Goal: Task Accomplishment & Management: Manage account settings

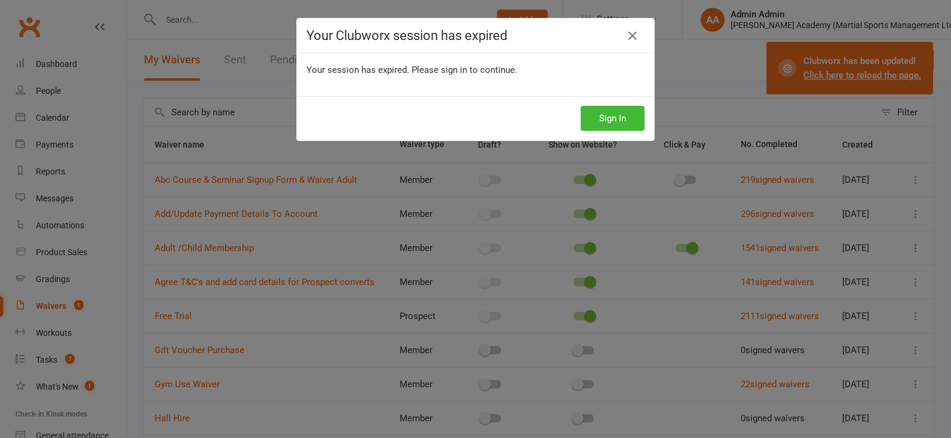
click at [638, 34] on icon at bounding box center [632, 36] width 14 height 14
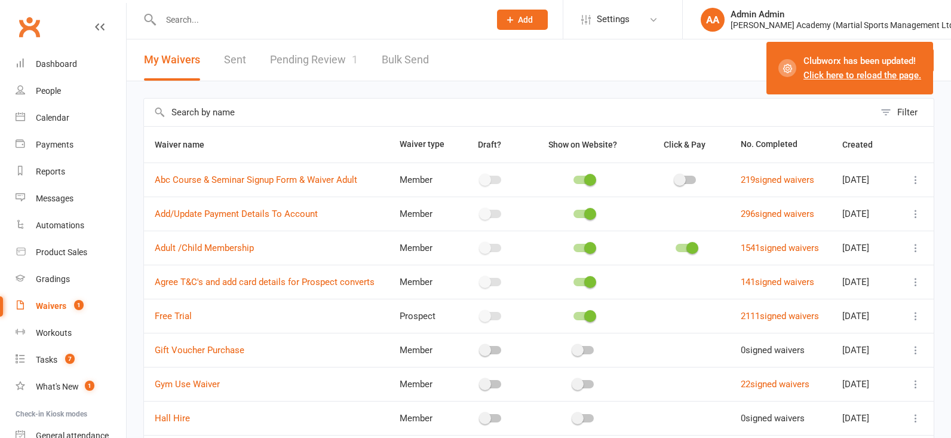
click at [288, 28] on div at bounding box center [312, 19] width 338 height 39
click at [287, 24] on input "text" at bounding box center [319, 19] width 324 height 17
type input "[PERSON_NAME]"
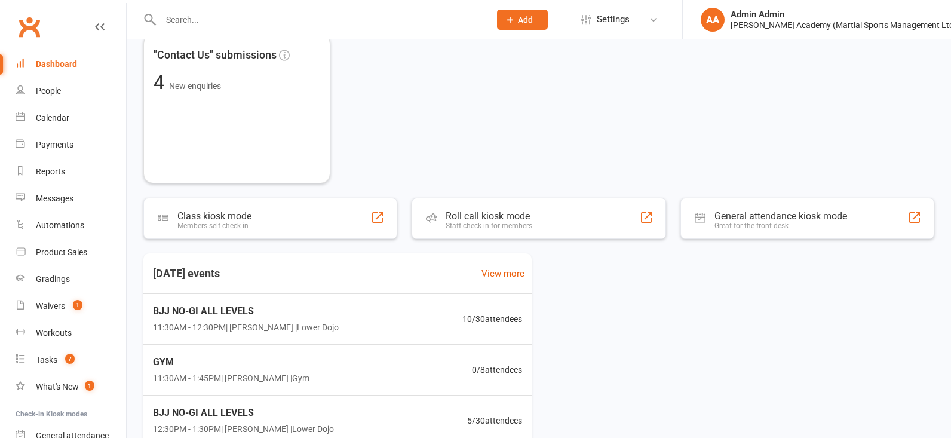
scroll to position [77, 1]
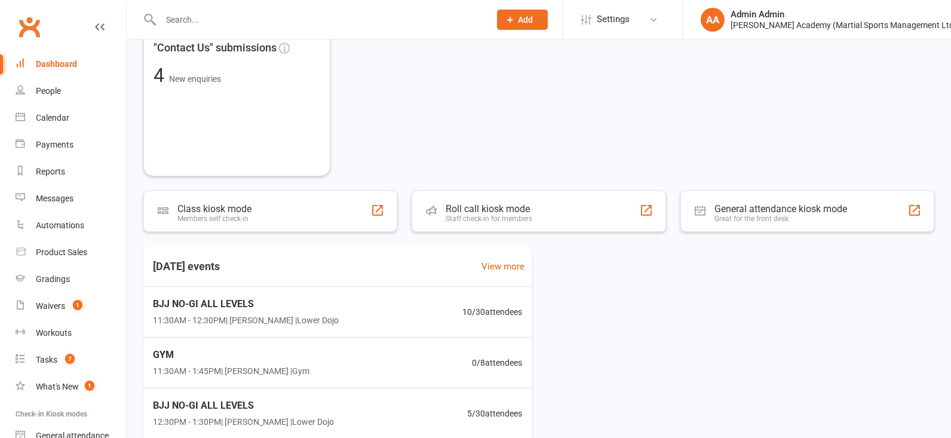
click at [316, 26] on input "text" at bounding box center [319, 19] width 324 height 17
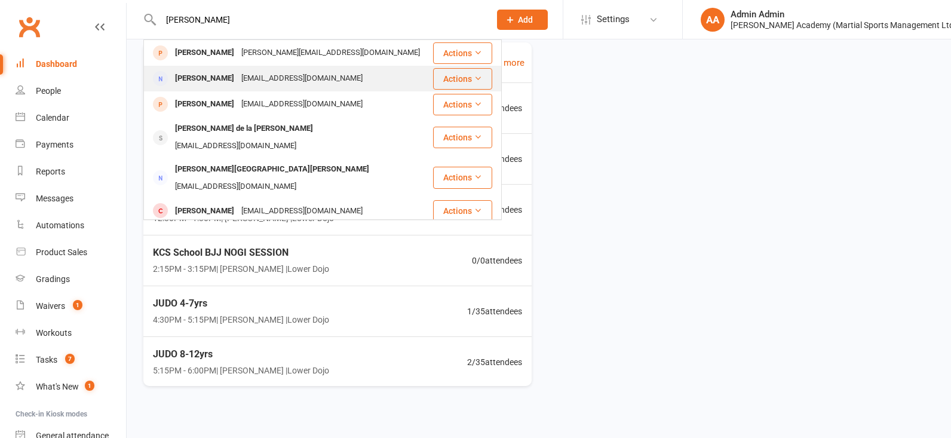
scroll to position [274, 0]
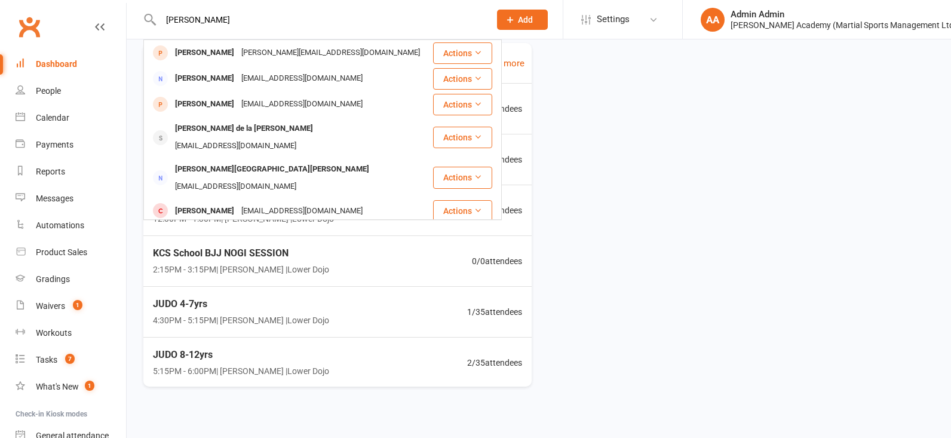
click at [254, 20] on input "[PERSON_NAME]" at bounding box center [319, 19] width 324 height 17
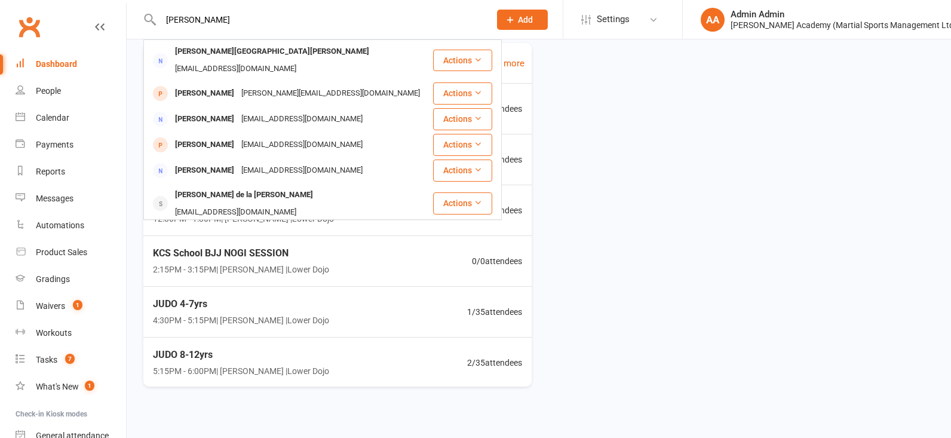
type input "[PERSON_NAME]"
drag, startPoint x: 244, startPoint y: 16, endPoint x: 233, endPoint y: 58, distance: 43.7
click at [233, 58] on div "[PERSON_NAME][GEOGRAPHIC_DATA][PERSON_NAME]" at bounding box center [271, 51] width 201 height 17
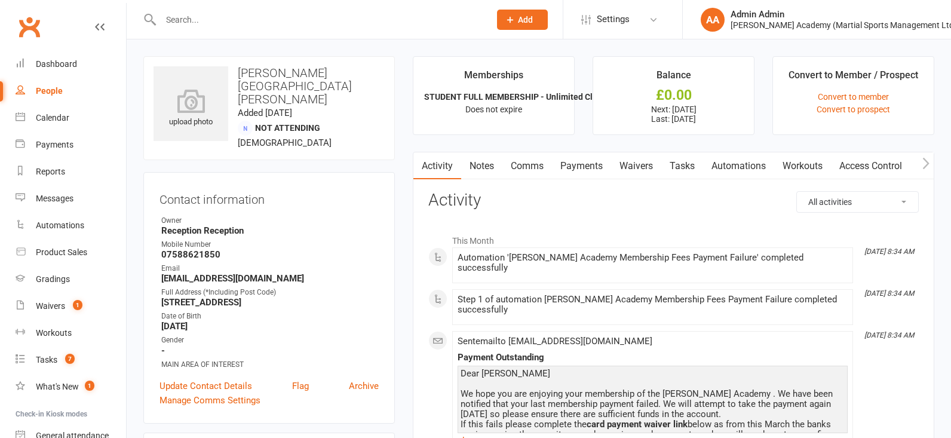
click at [597, 167] on link "Payments" at bounding box center [581, 165] width 59 height 27
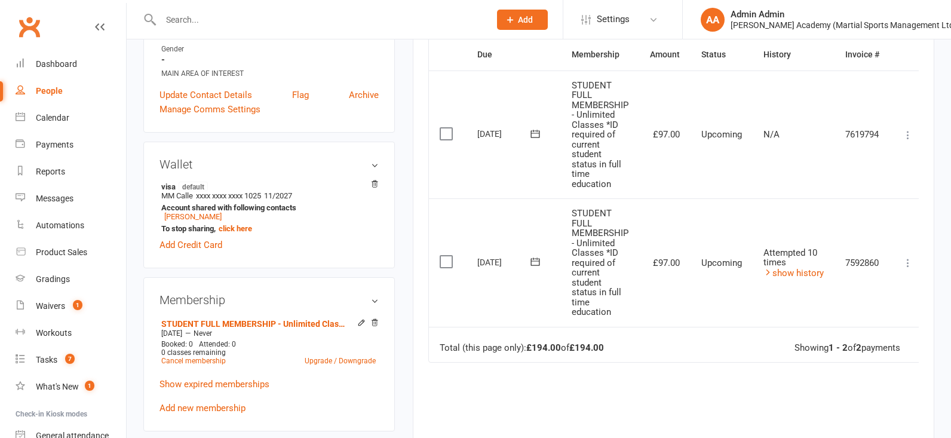
scroll to position [296, 0]
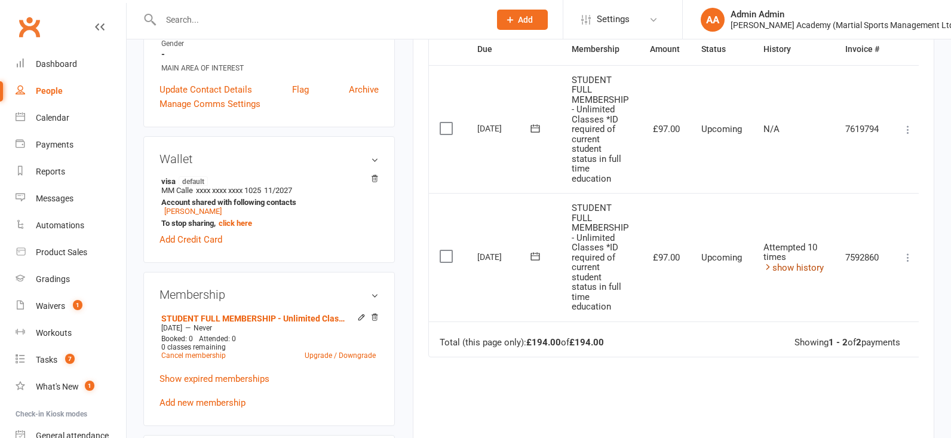
click at [790, 268] on link "show history" at bounding box center [793, 267] width 60 height 11
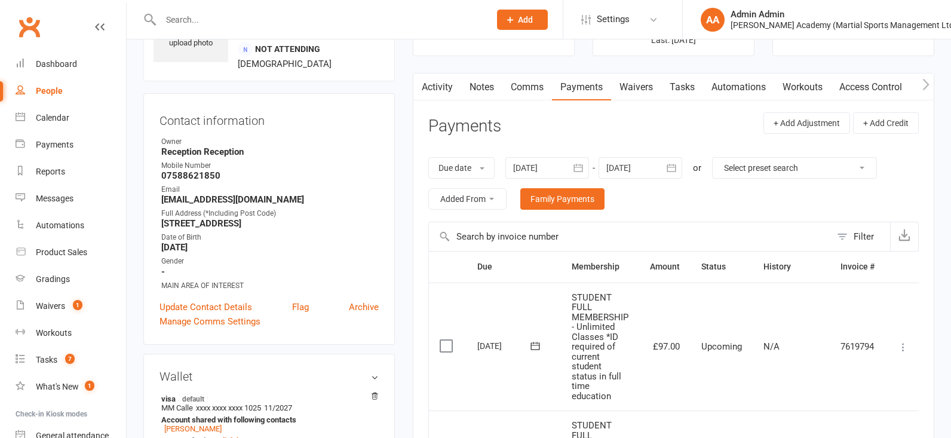
scroll to position [0, 0]
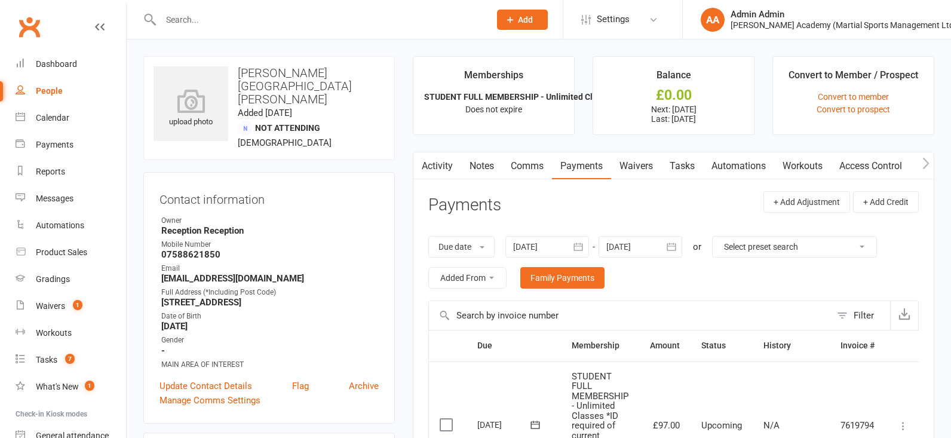
click at [653, 168] on link "Waivers" at bounding box center [636, 165] width 50 height 27
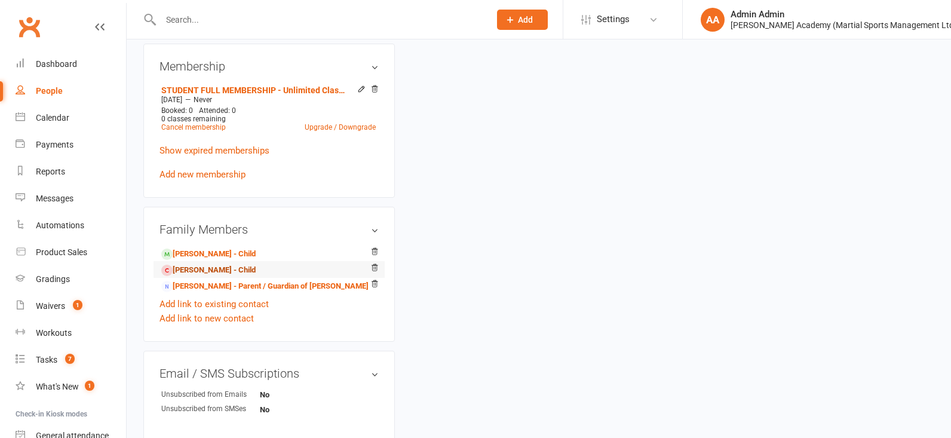
scroll to position [526, 0]
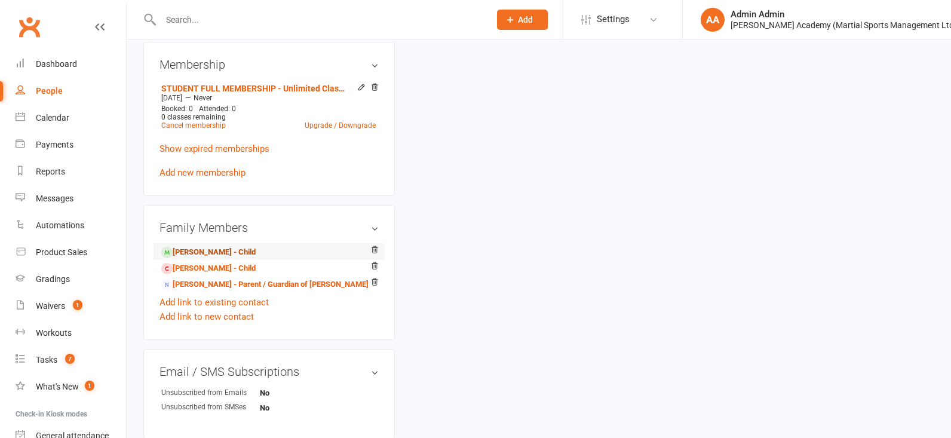
click at [237, 246] on link "[PERSON_NAME] - Child" at bounding box center [208, 252] width 94 height 13
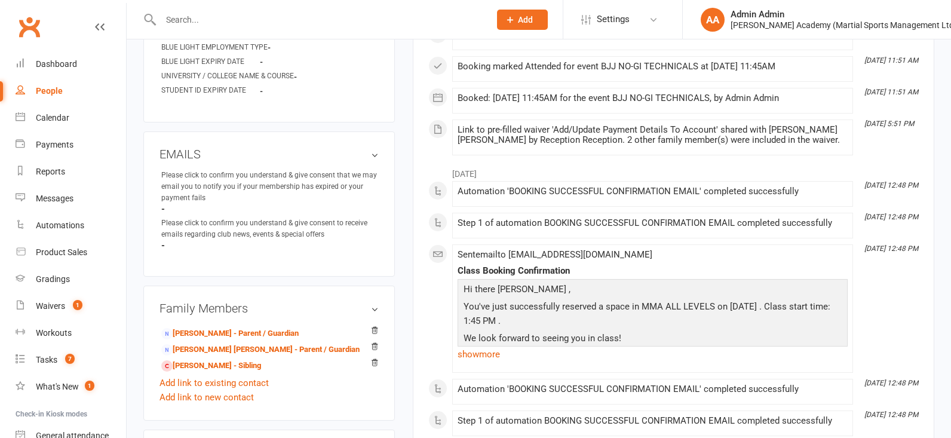
scroll to position [760, 0]
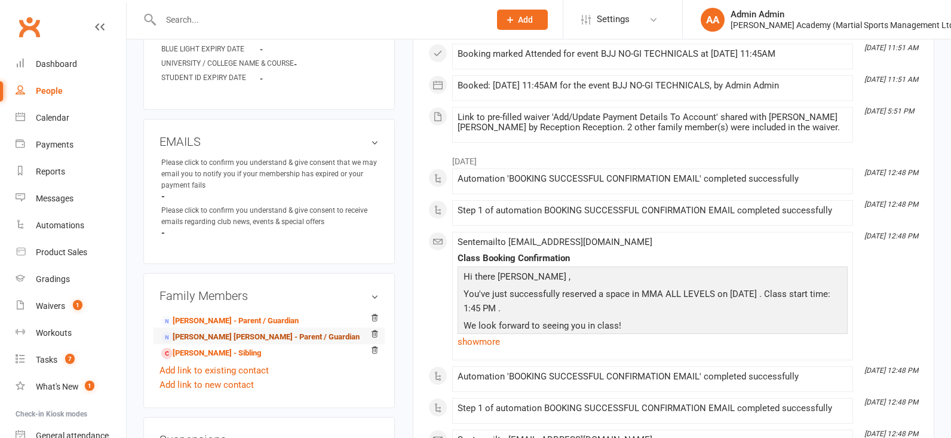
click at [278, 335] on link "[PERSON_NAME] [PERSON_NAME] - Parent / Guardian" at bounding box center [260, 337] width 198 height 13
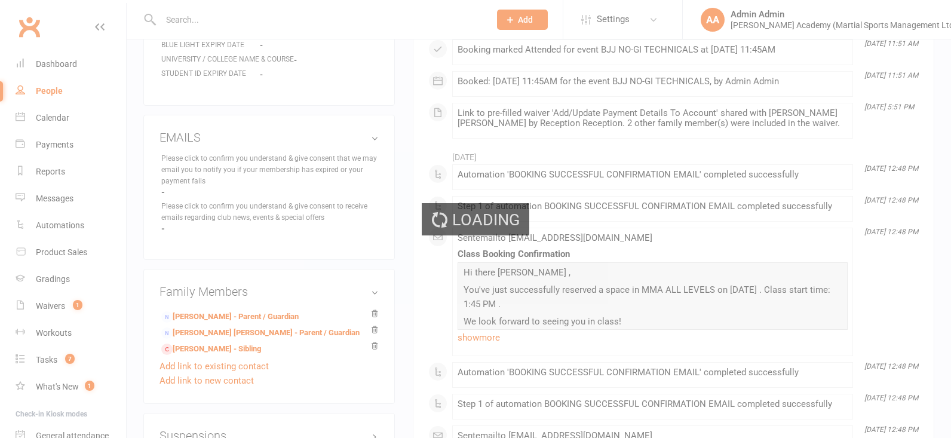
scroll to position [763, 0]
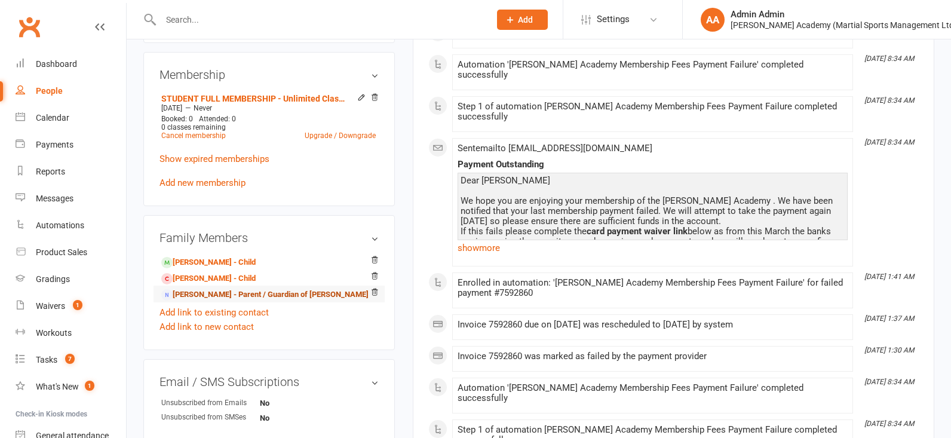
scroll to position [517, 0]
click at [296, 289] on link "[PERSON_NAME] - Parent / Guardian of [PERSON_NAME]" at bounding box center [264, 294] width 207 height 13
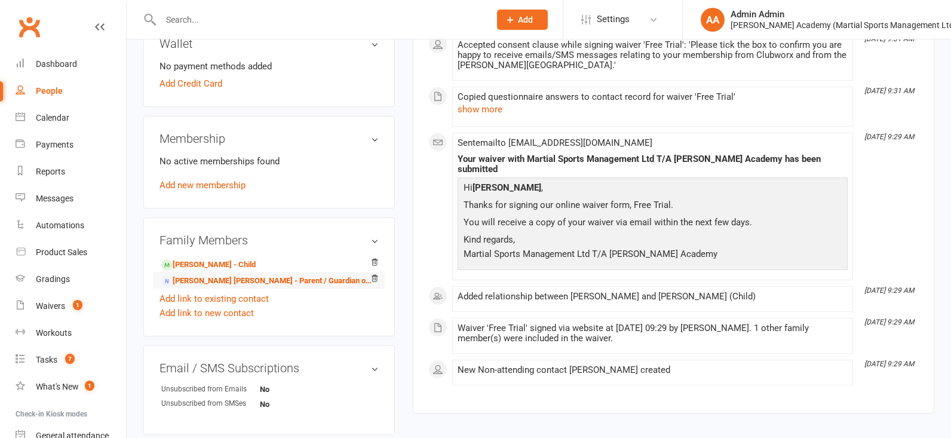
scroll to position [380, 0]
click at [328, 278] on link "[PERSON_NAME] [PERSON_NAME] - Parent / Guardian of [PERSON_NAME]" at bounding box center [266, 279] width 211 height 13
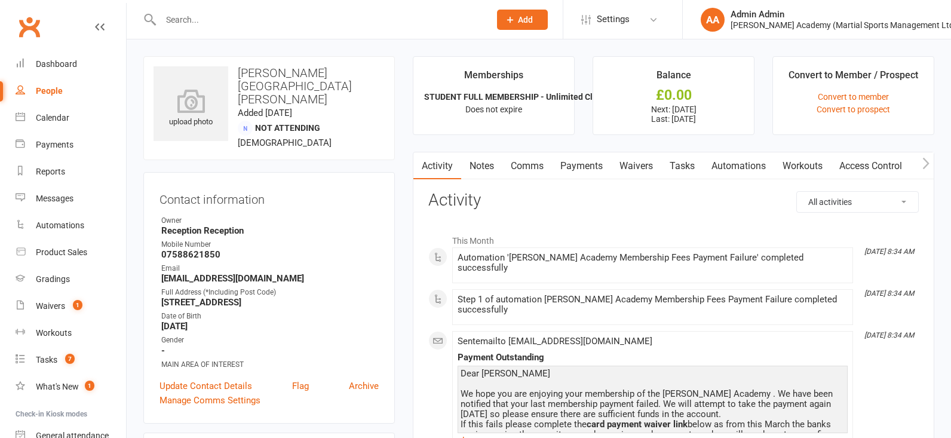
click at [645, 168] on link "Waivers" at bounding box center [636, 165] width 50 height 27
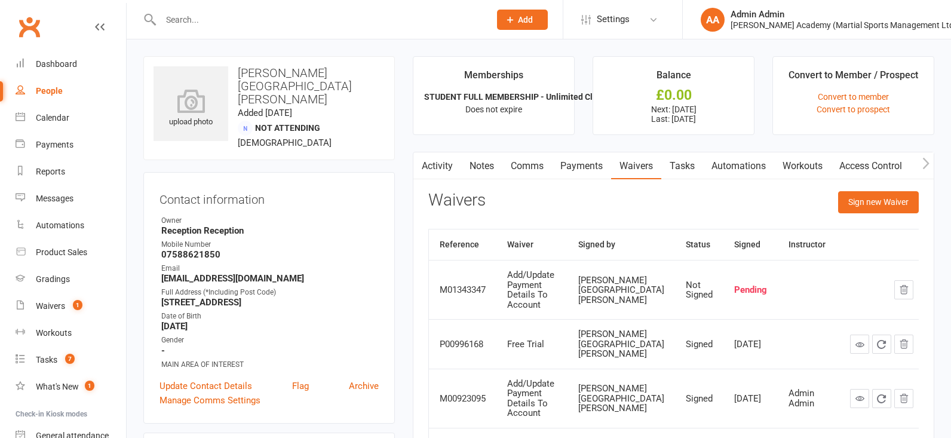
click at [854, 205] on button "Sign new Waiver" at bounding box center [878, 201] width 81 height 21
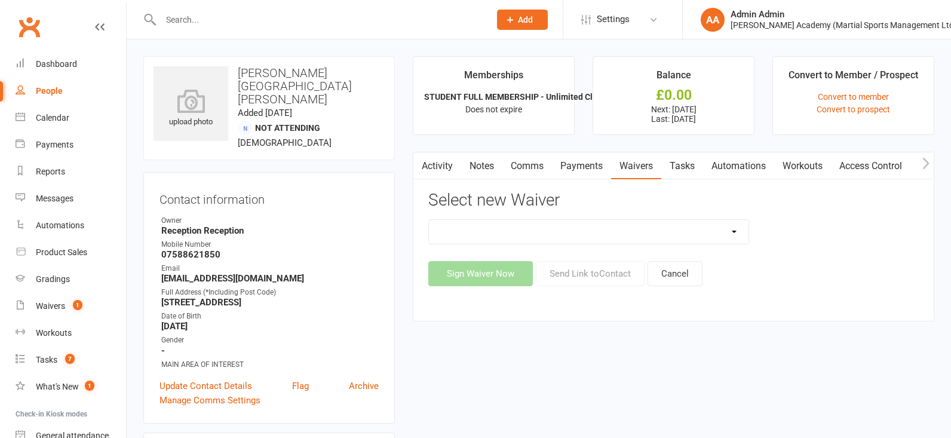
select select "6720"
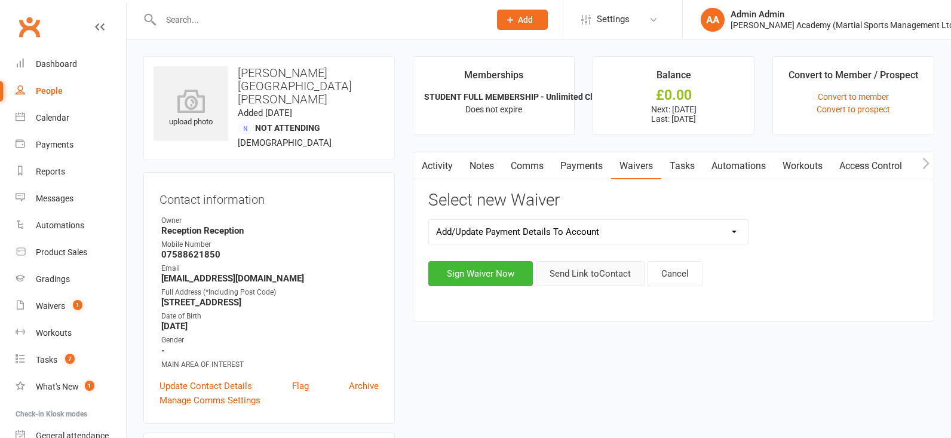
click at [605, 281] on button "Send Link to Contact" at bounding box center [590, 273] width 109 height 25
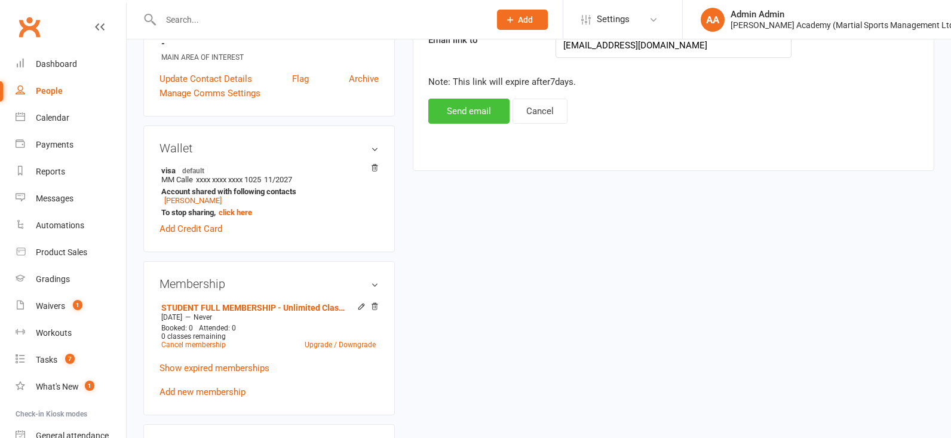
scroll to position [309, 0]
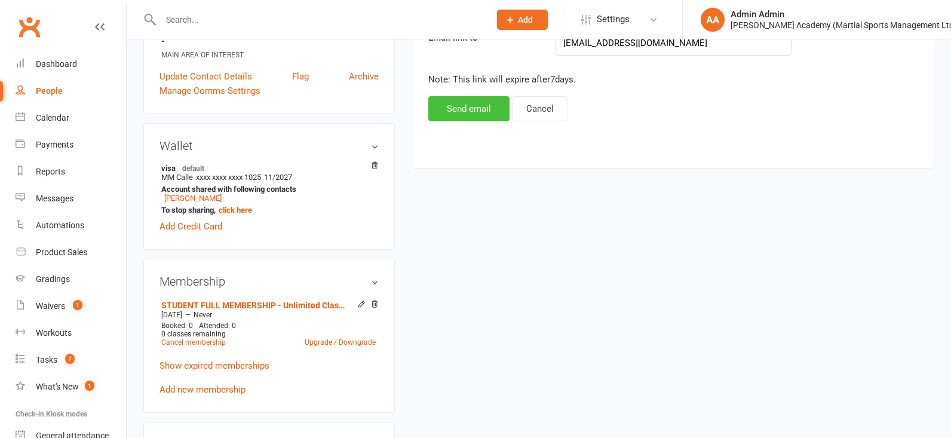
click at [463, 116] on button "Send email" at bounding box center [468, 108] width 81 height 25
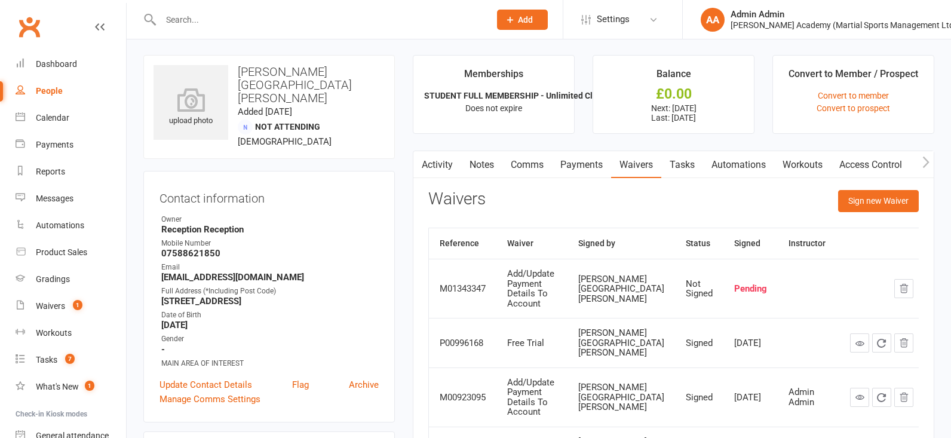
scroll to position [0, 0]
click at [437, 165] on link "Activity" at bounding box center [437, 165] width 48 height 27
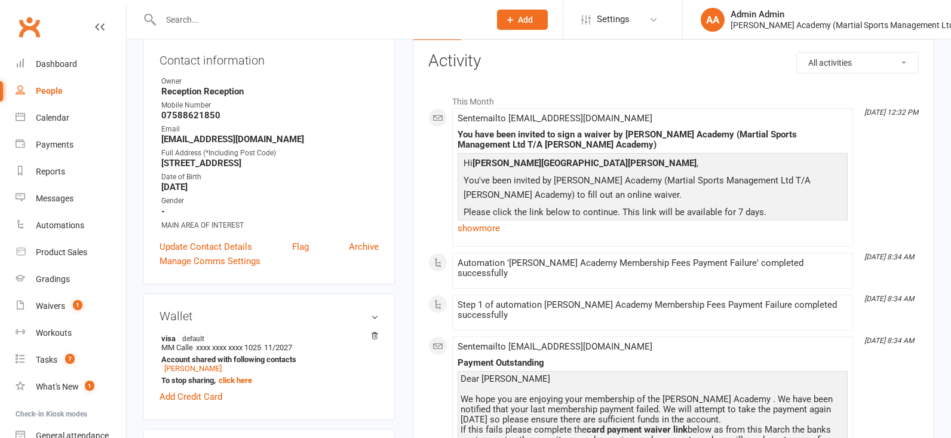
scroll to position [140, 0]
click at [492, 229] on link "show more" at bounding box center [652, 227] width 390 height 17
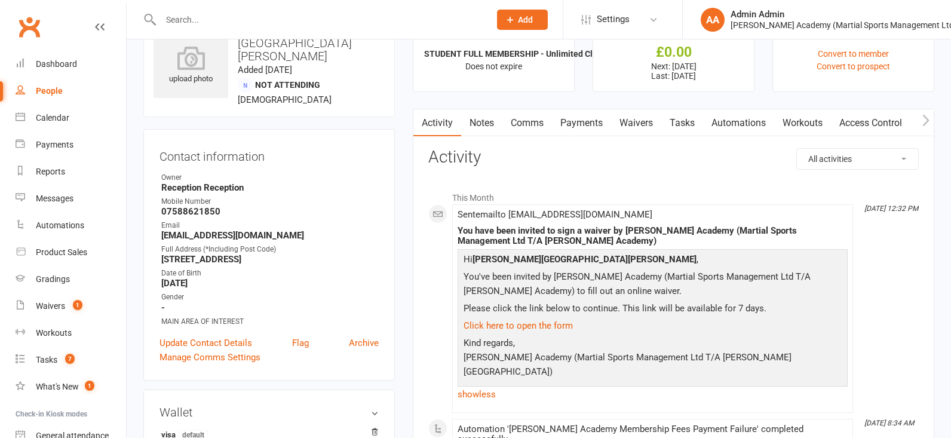
scroll to position [51, 0]
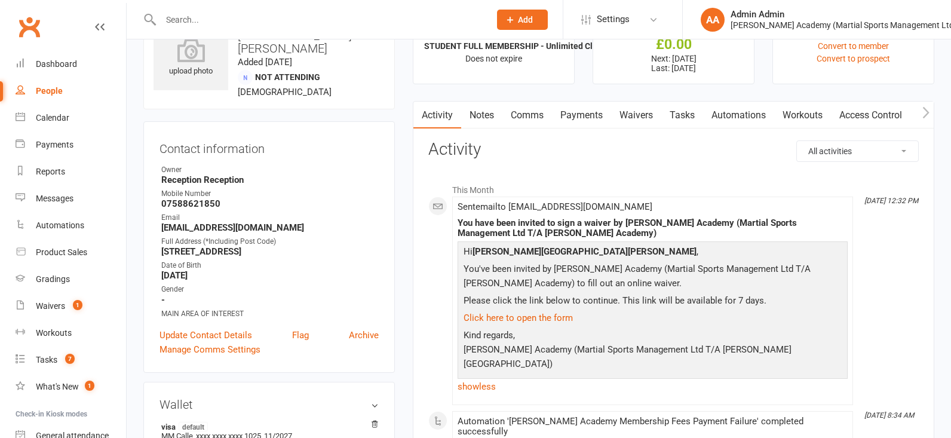
click at [647, 118] on link "Waivers" at bounding box center [636, 115] width 50 height 27
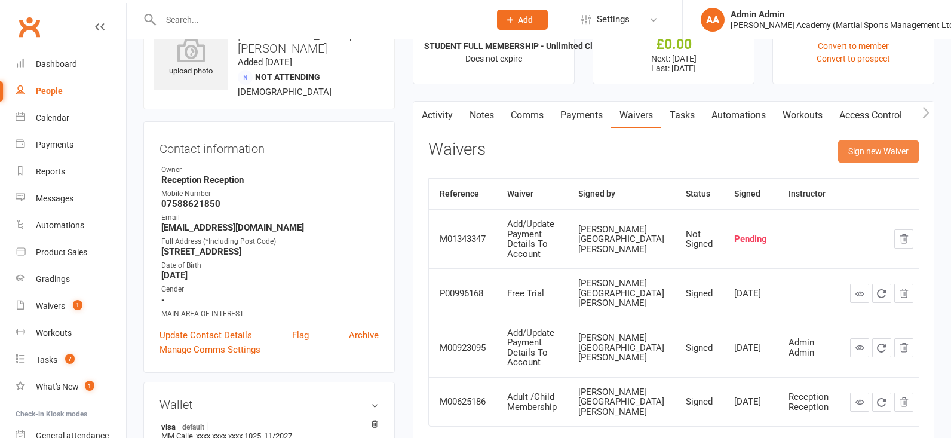
click at [878, 156] on button "Sign new Waiver" at bounding box center [878, 150] width 81 height 21
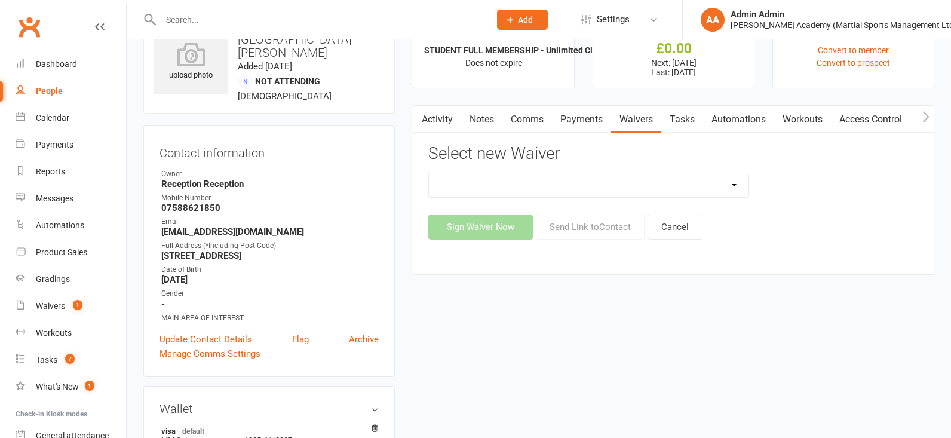
scroll to position [44, 1]
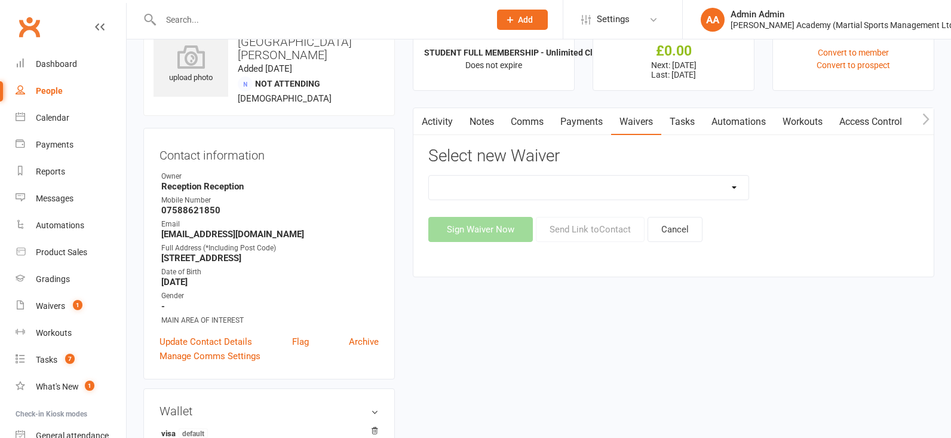
select select "6720"
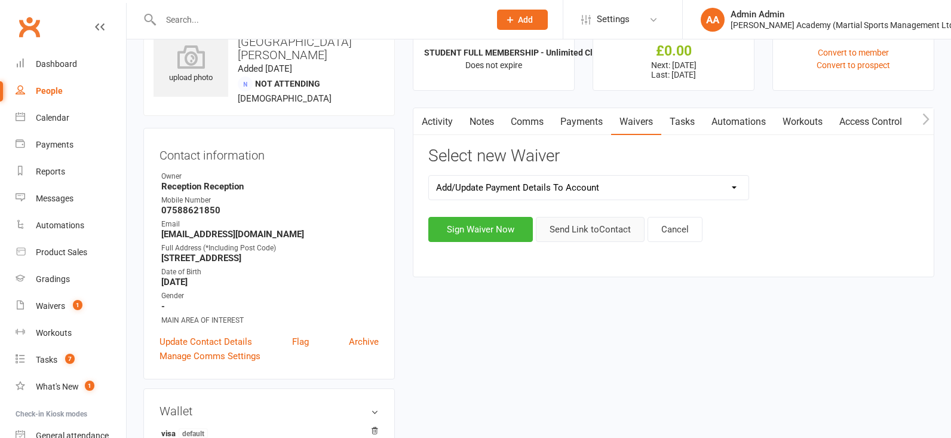
click at [630, 234] on button "Send Link to Contact" at bounding box center [590, 229] width 109 height 25
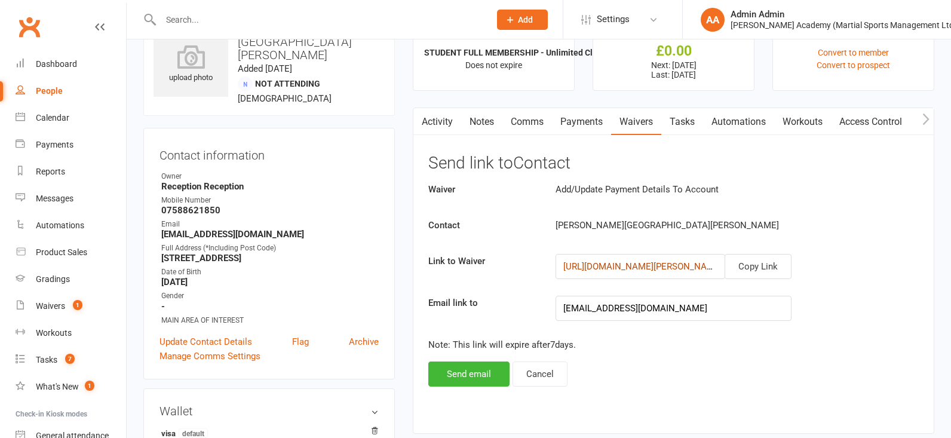
click at [709, 268] on link "[URL][DOMAIN_NAME][PERSON_NAME]" at bounding box center [642, 266] width 159 height 11
click at [761, 267] on button "Copy Link" at bounding box center [757, 266] width 67 height 25
click at [488, 125] on link "Notes" at bounding box center [481, 121] width 41 height 27
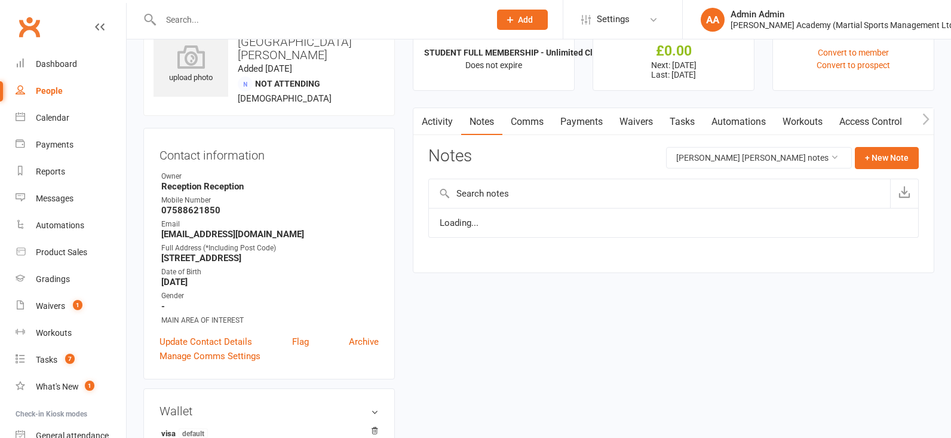
click at [534, 126] on link "Comms" at bounding box center [527, 121] width 50 height 27
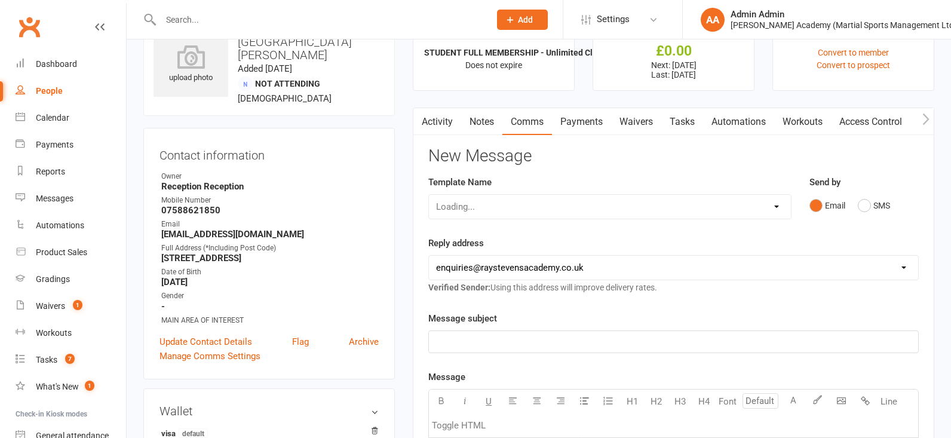
click at [624, 217] on div "Loading..." at bounding box center [609, 206] width 363 height 25
select select "1"
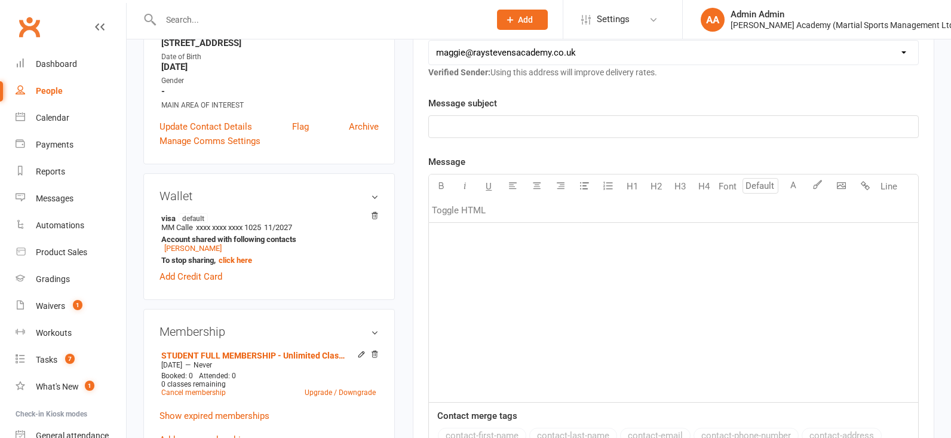
scroll to position [268, 0]
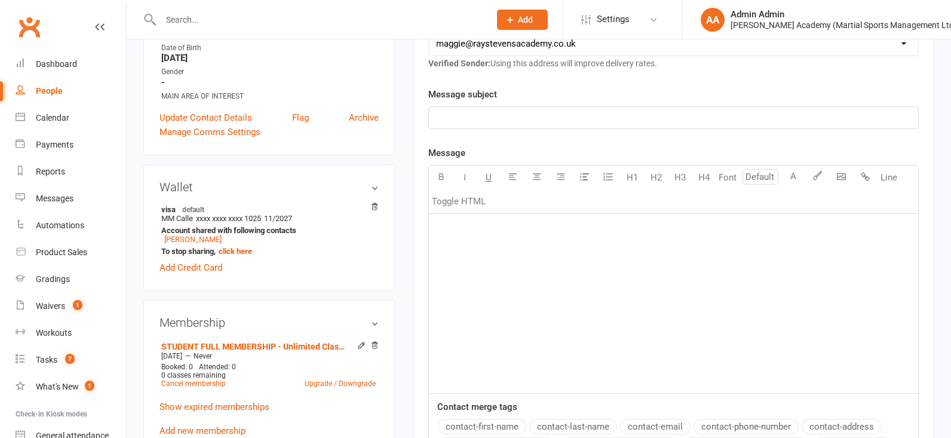
click at [497, 247] on div "﻿" at bounding box center [673, 303] width 489 height 179
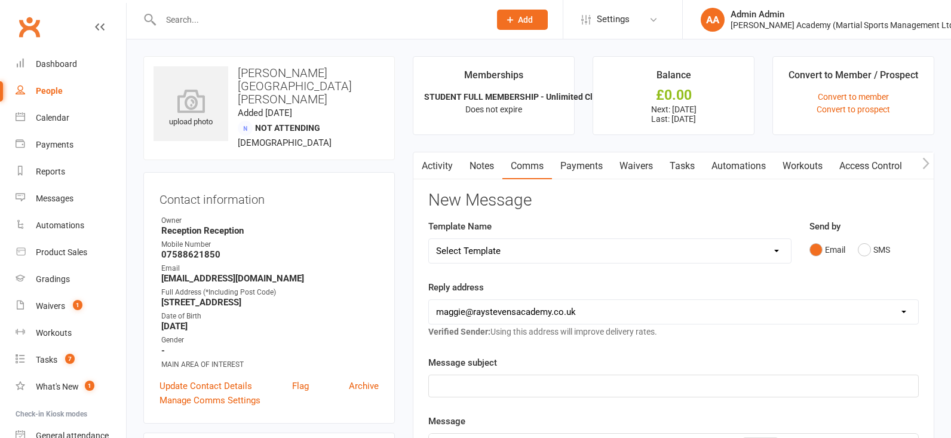
scroll to position [0, 0]
click at [644, 166] on link "Waivers" at bounding box center [636, 165] width 50 height 27
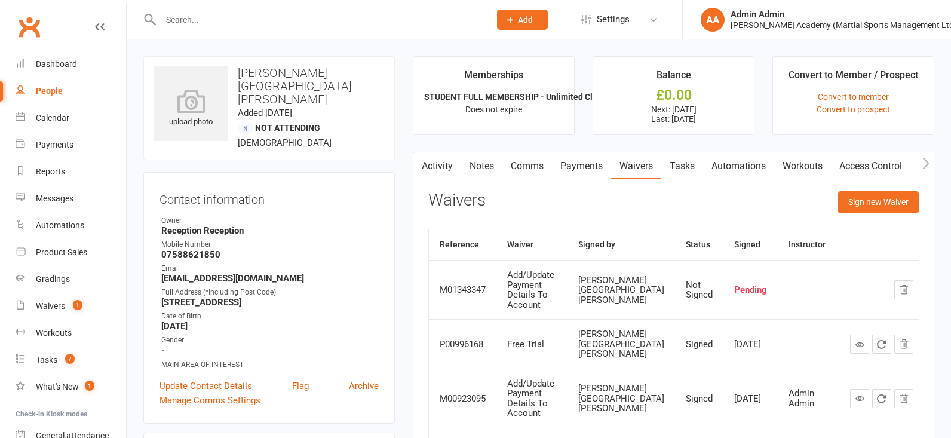
click at [860, 205] on button "Sign new Waiver" at bounding box center [878, 201] width 81 height 21
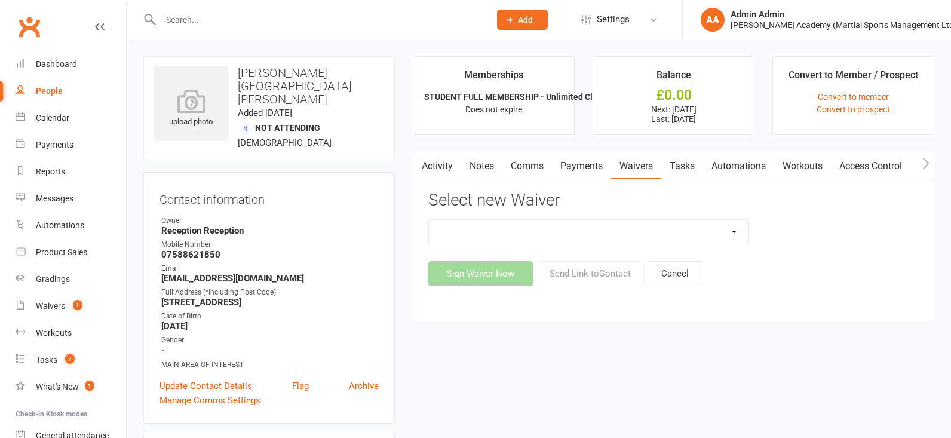
select select "6720"
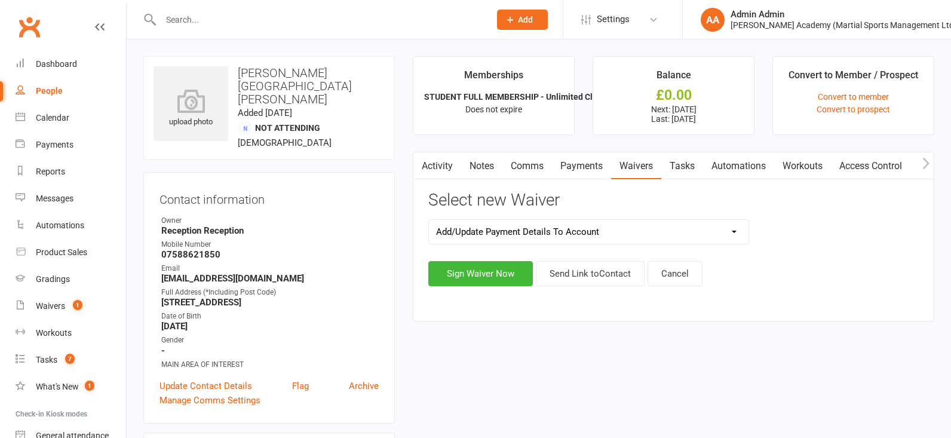
click at [594, 279] on button "Send Link to Contact" at bounding box center [590, 273] width 109 height 25
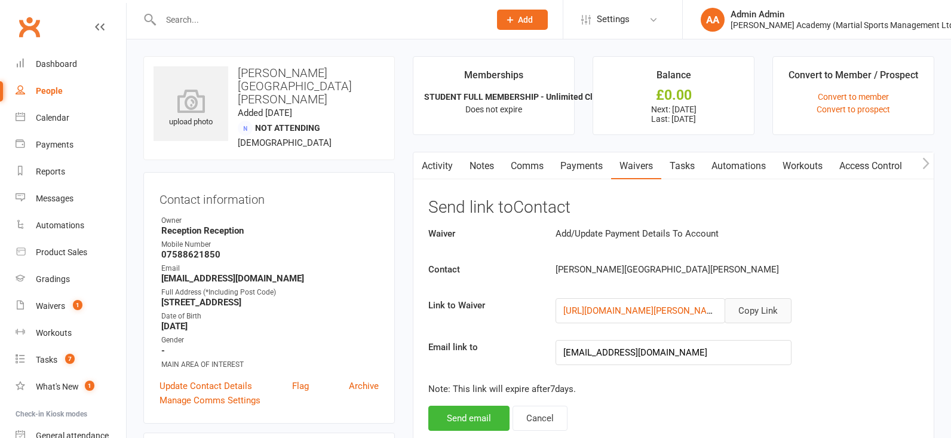
click at [754, 308] on button "Copy Link" at bounding box center [757, 310] width 67 height 25
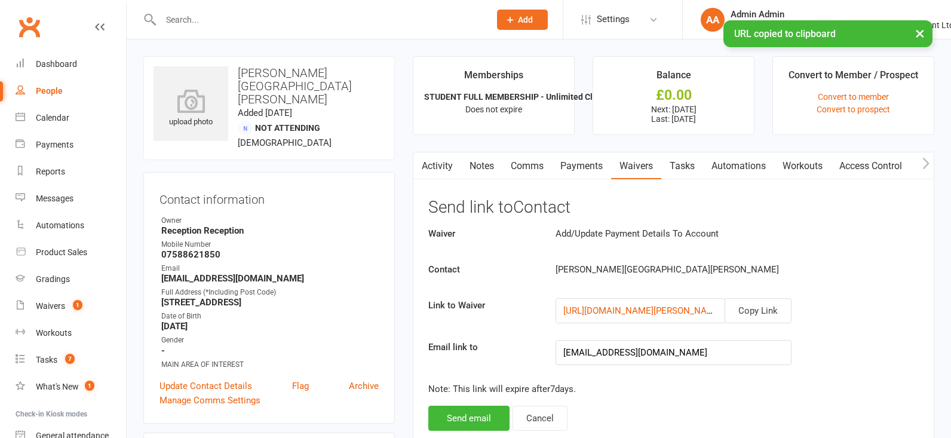
click at [497, 420] on button "Send email" at bounding box center [468, 417] width 81 height 25
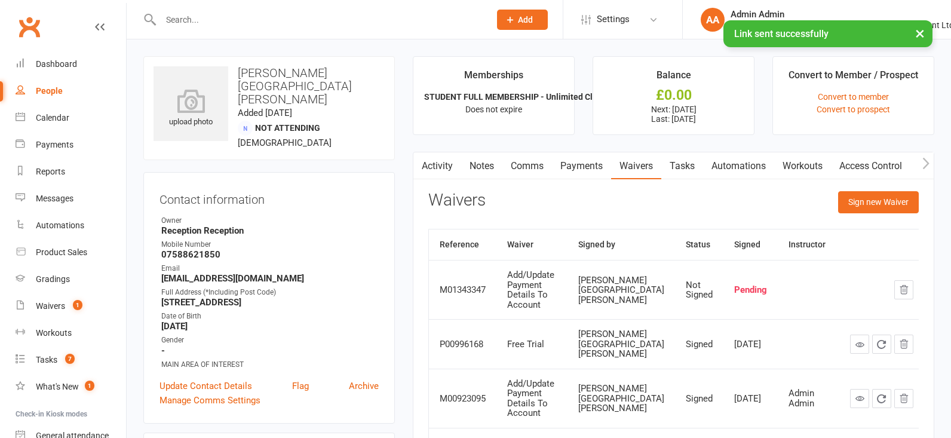
click at [541, 170] on link "Comms" at bounding box center [527, 165] width 50 height 27
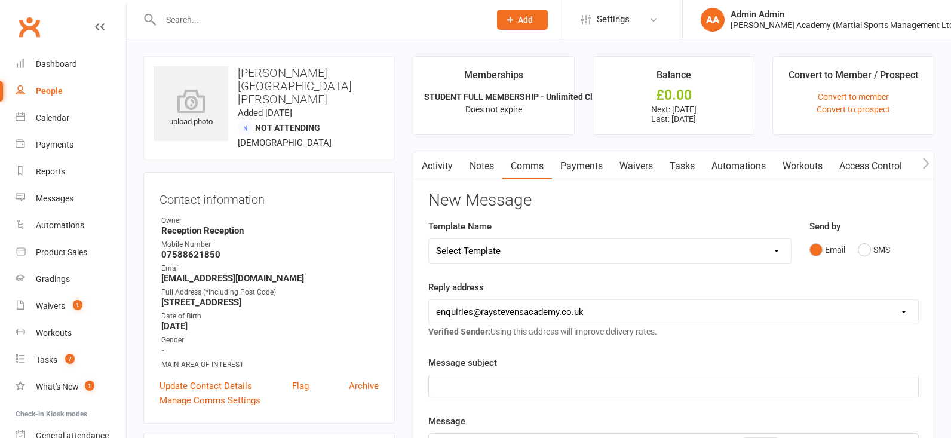
select select "1"
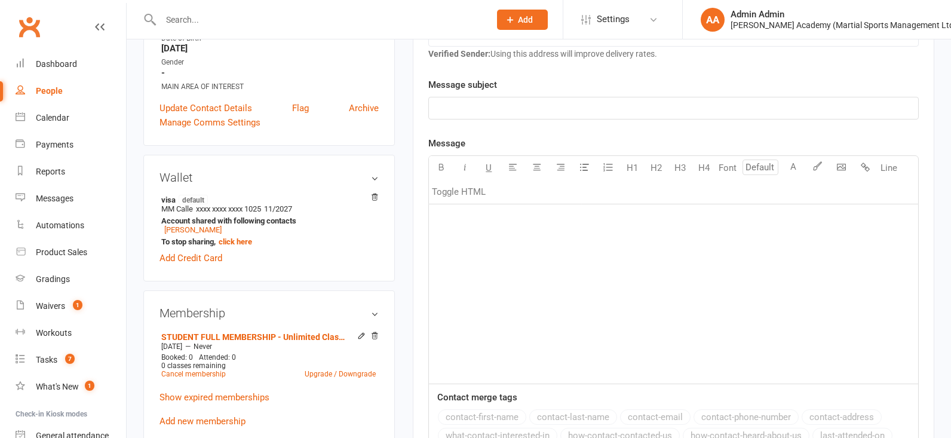
scroll to position [302, 0]
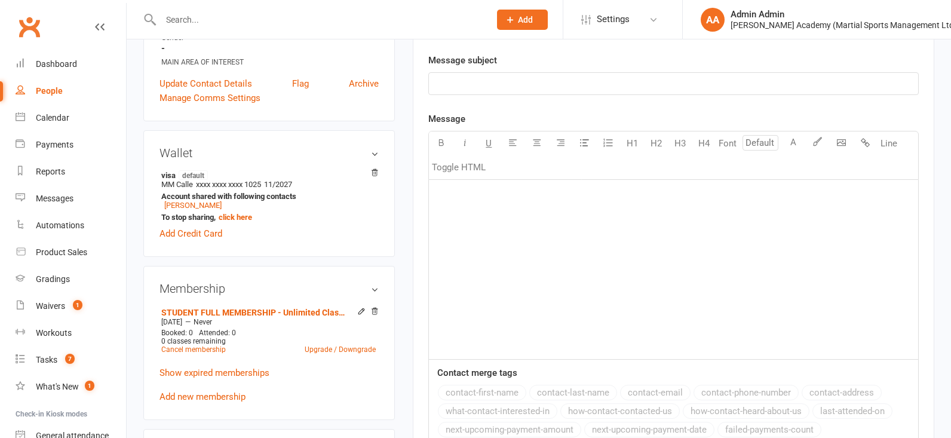
click at [494, 215] on div "﻿" at bounding box center [673, 269] width 489 height 179
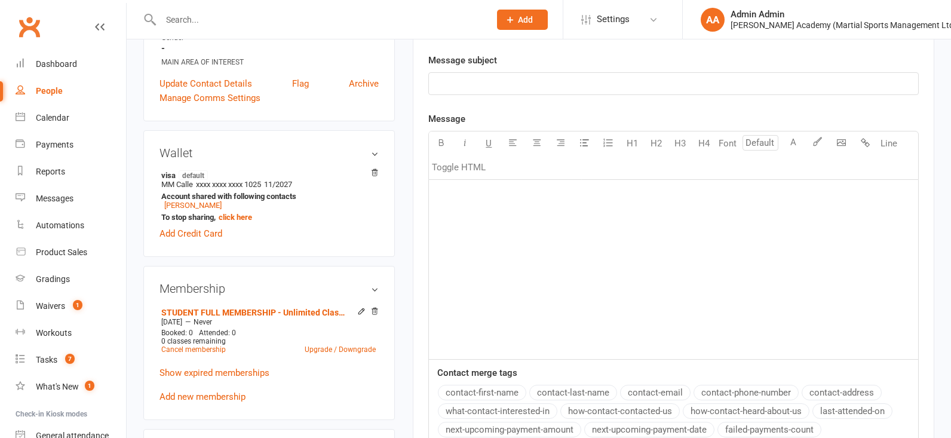
scroll to position [308, 0]
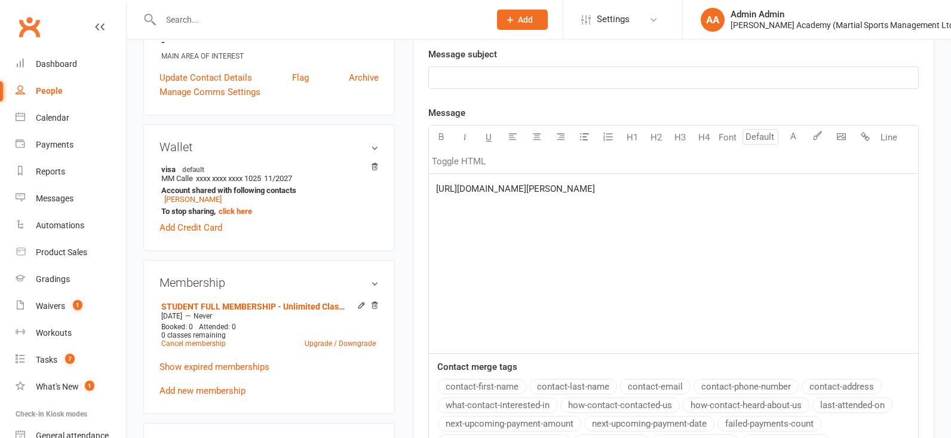
click at [435, 196] on div "[URL][DOMAIN_NAME][PERSON_NAME]" at bounding box center [673, 263] width 489 height 179
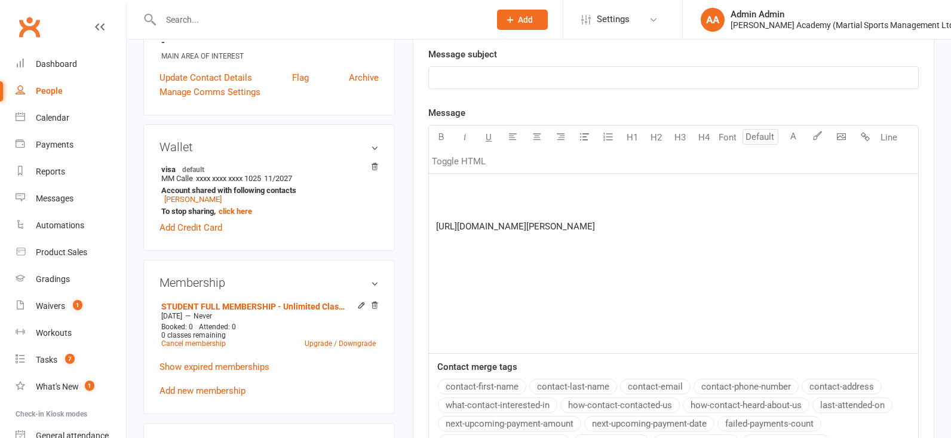
click at [437, 196] on p "﻿" at bounding box center [673, 189] width 475 height 14
drag, startPoint x: 478, startPoint y: 395, endPoint x: 473, endPoint y: 370, distance: 25.6
click at [478, 394] on button "contact-first-name" at bounding box center [482, 387] width 88 height 16
click at [437, 196] on p "﻿ ﻿ {contact-first-name}" at bounding box center [673, 189] width 475 height 14
drag, startPoint x: 481, startPoint y: 286, endPoint x: 460, endPoint y: 290, distance: 21.8
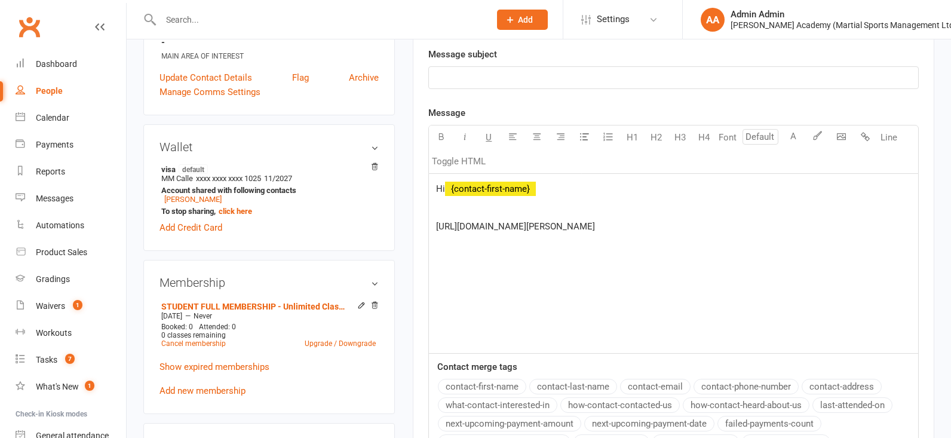
click at [475, 288] on div "Hi ﻿ {contact-first-name} ﻿ [URL][DOMAIN_NAME][PERSON_NAME]" at bounding box center [673, 263] width 489 height 179
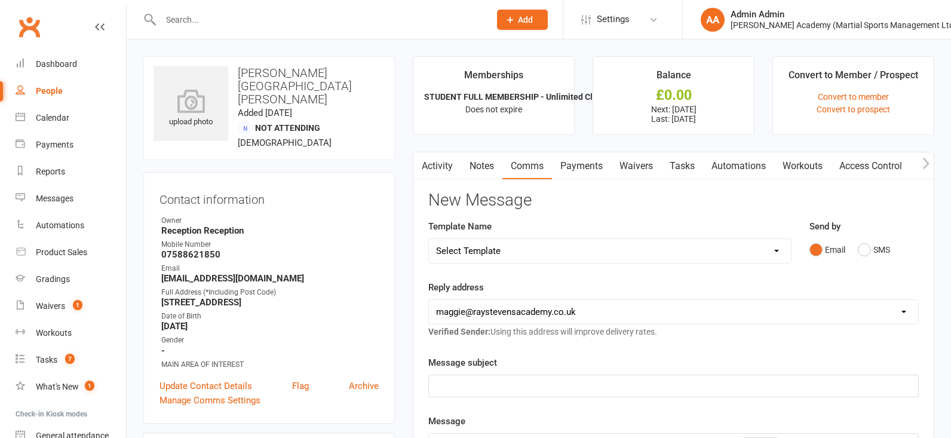
scroll to position [0, 0]
click at [481, 388] on p "﻿" at bounding box center [673, 386] width 475 height 14
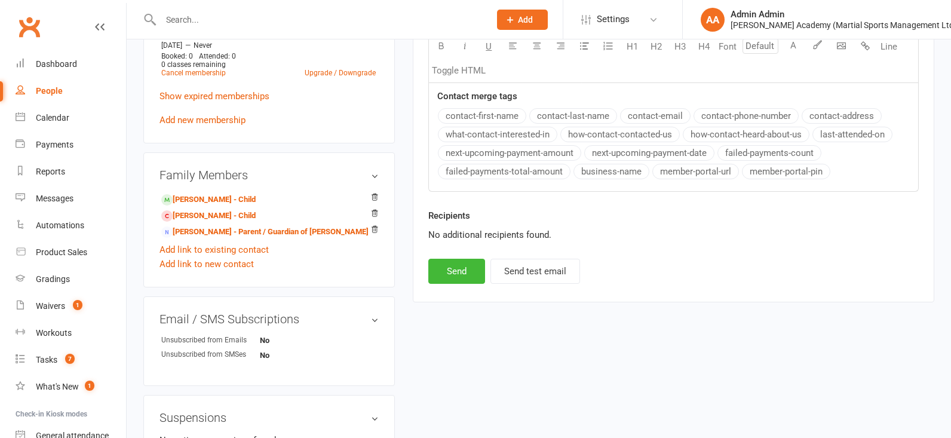
scroll to position [588, 0]
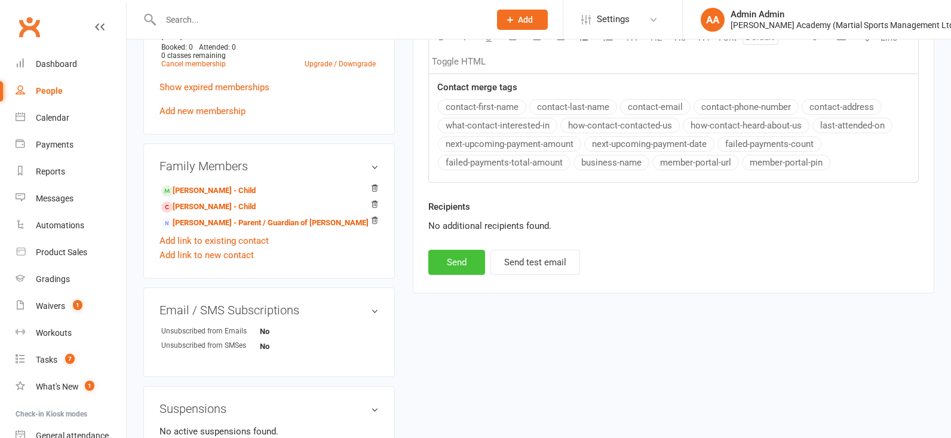
click at [459, 275] on button "Send" at bounding box center [456, 262] width 57 height 25
select select "3"
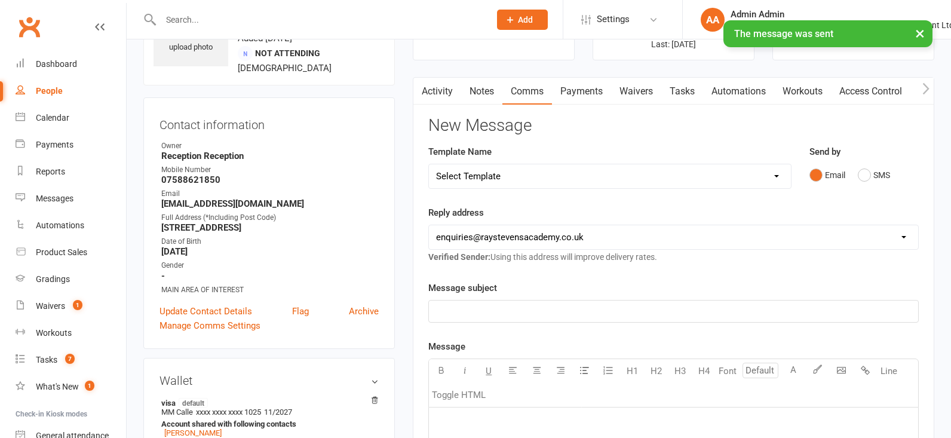
scroll to position [57, 0]
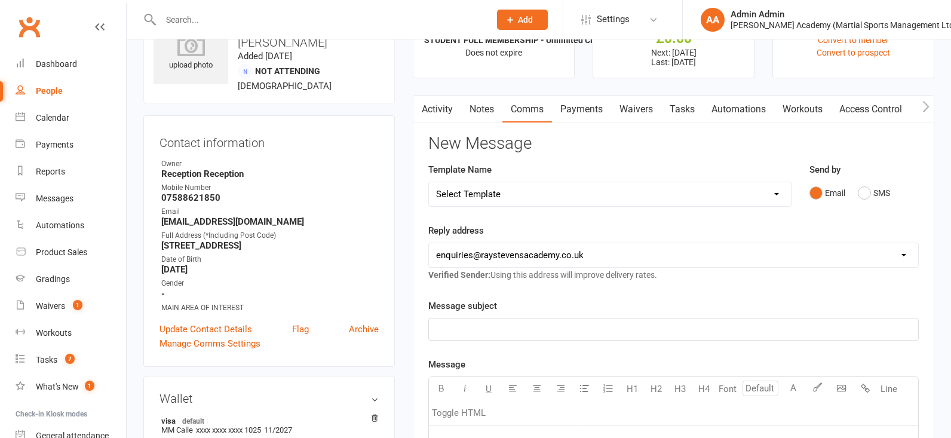
click at [434, 110] on link "Activity" at bounding box center [437, 109] width 48 height 27
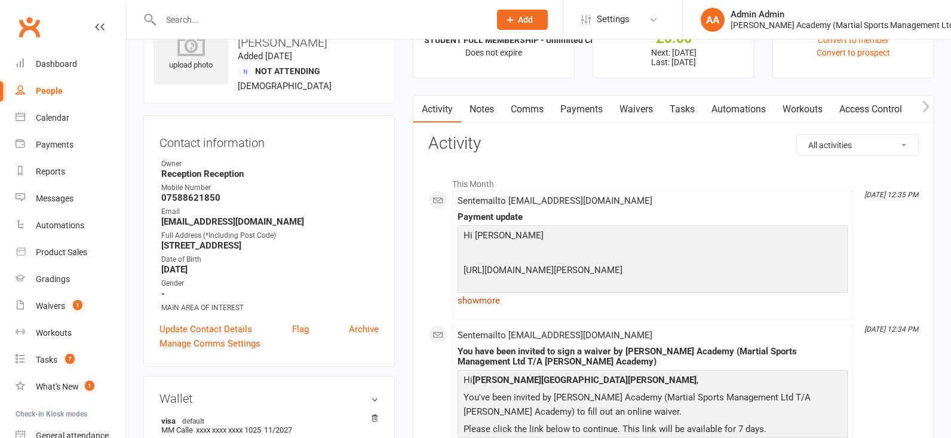
click at [494, 302] on link "show more" at bounding box center [652, 300] width 390 height 17
